Goal: Navigation & Orientation: Find specific page/section

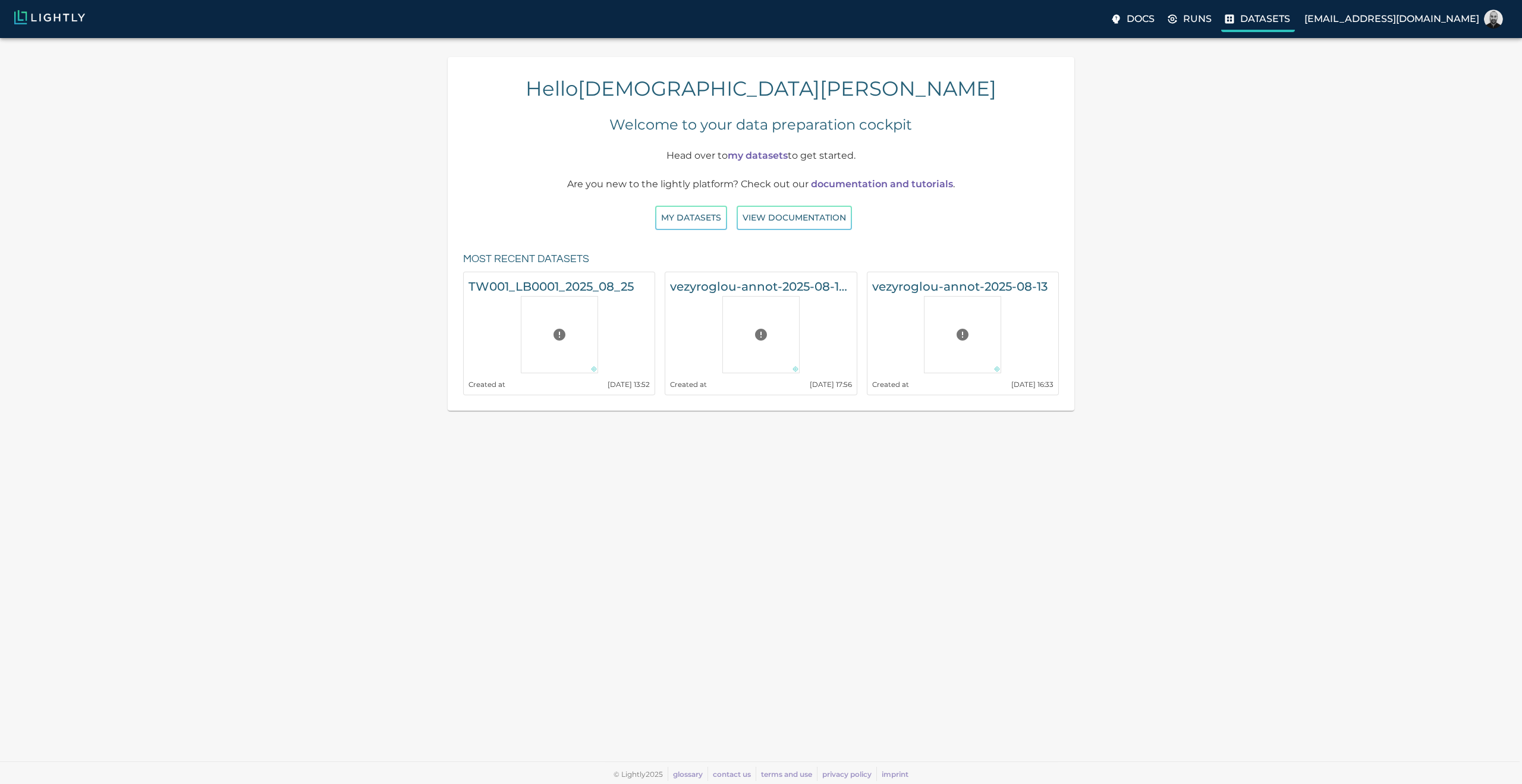
click at [1118, 22] on p "Datasets" at bounding box center [1265, 19] width 50 height 14
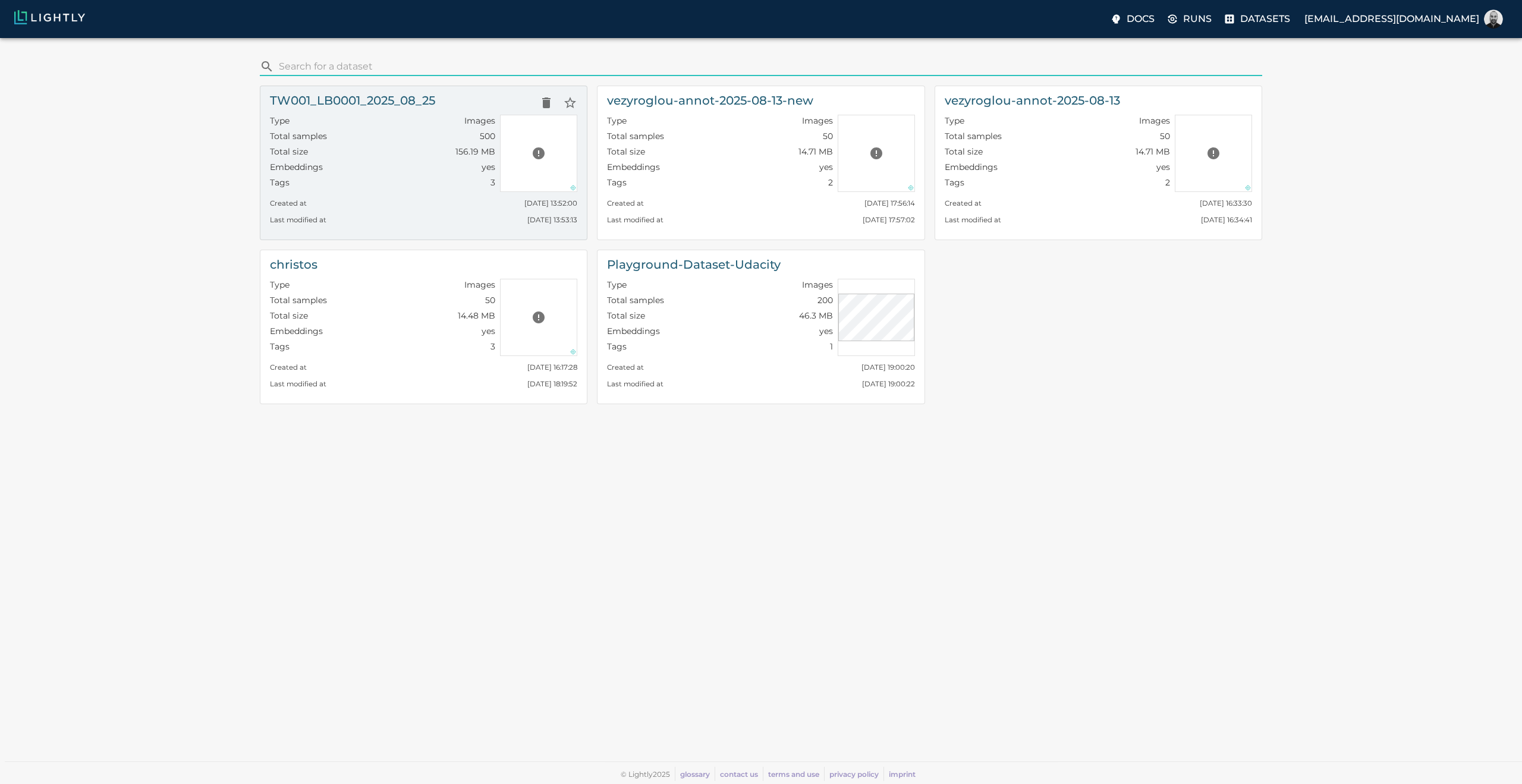
click at [384, 199] on div "Created at Tue, 26.08.2025 13:52:00" at bounding box center [423, 200] width 307 height 17
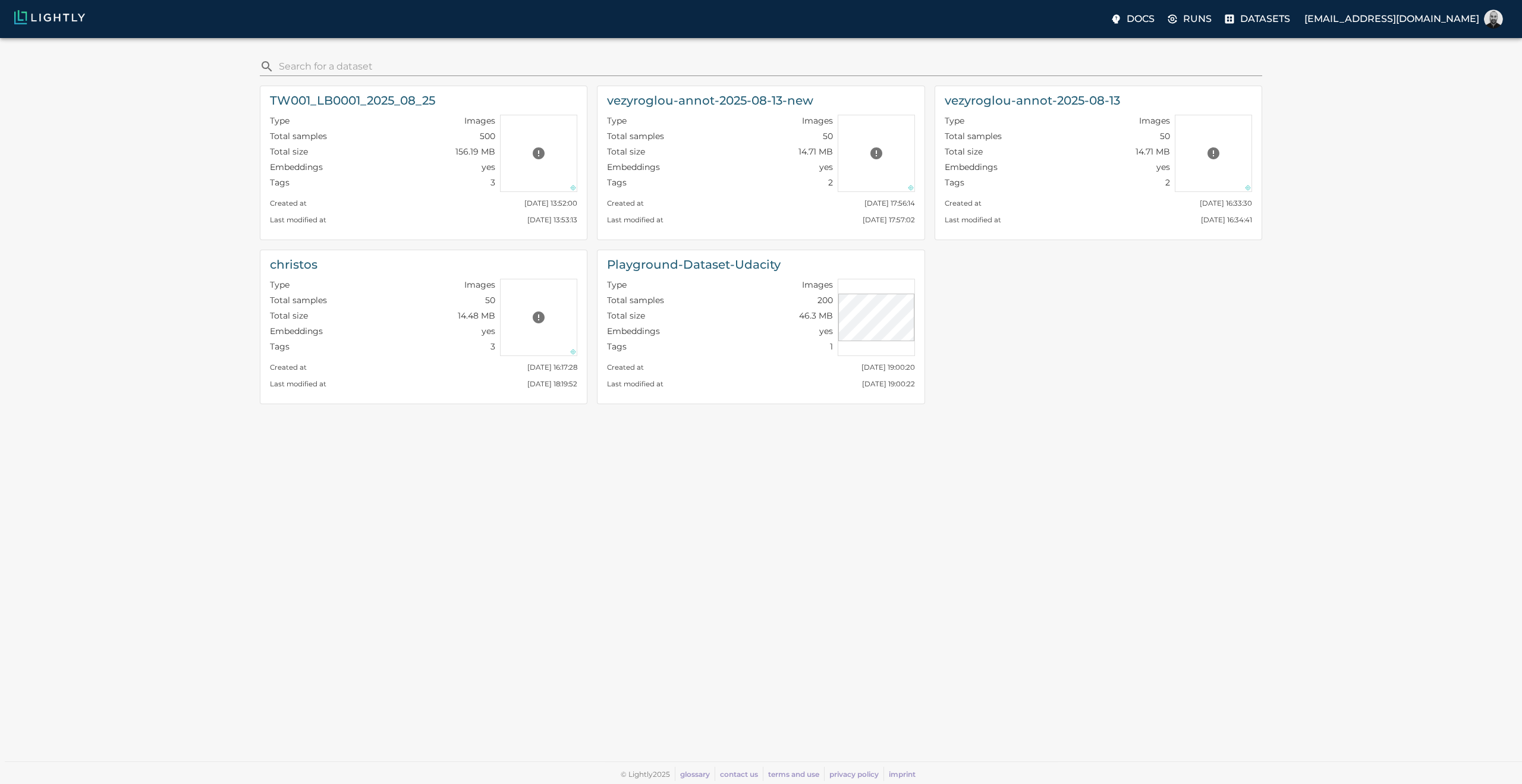
click at [642, 637] on div "​ TW001_LB0001_2025_08_25 Type Images Total samples 500 Total size 156.19 MB Em…" at bounding box center [761, 401] width 1503 height 708
